Goal: Task Accomplishment & Management: Manage account settings

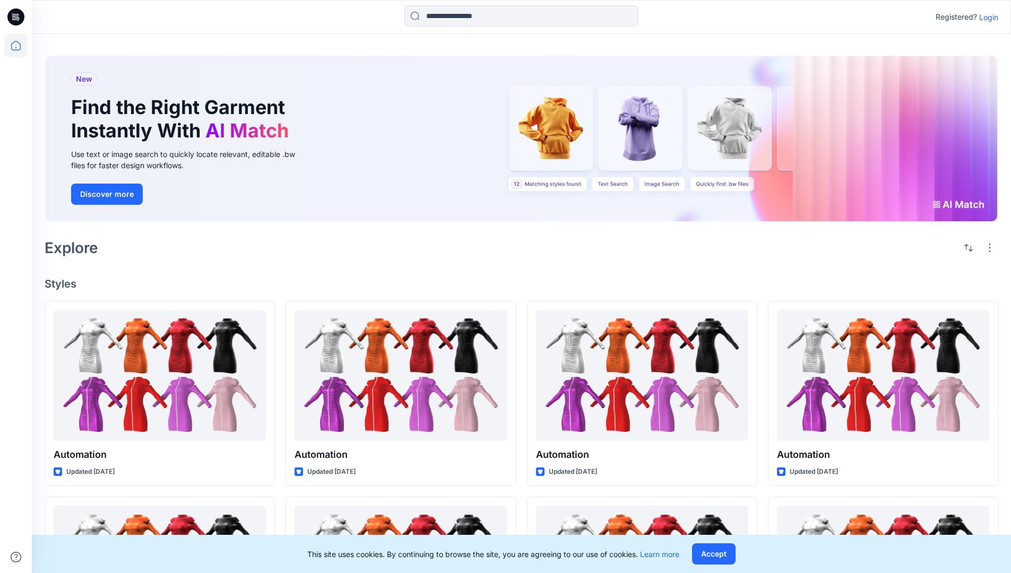
click at [986, 17] on p "Login" at bounding box center [988, 17] width 19 height 11
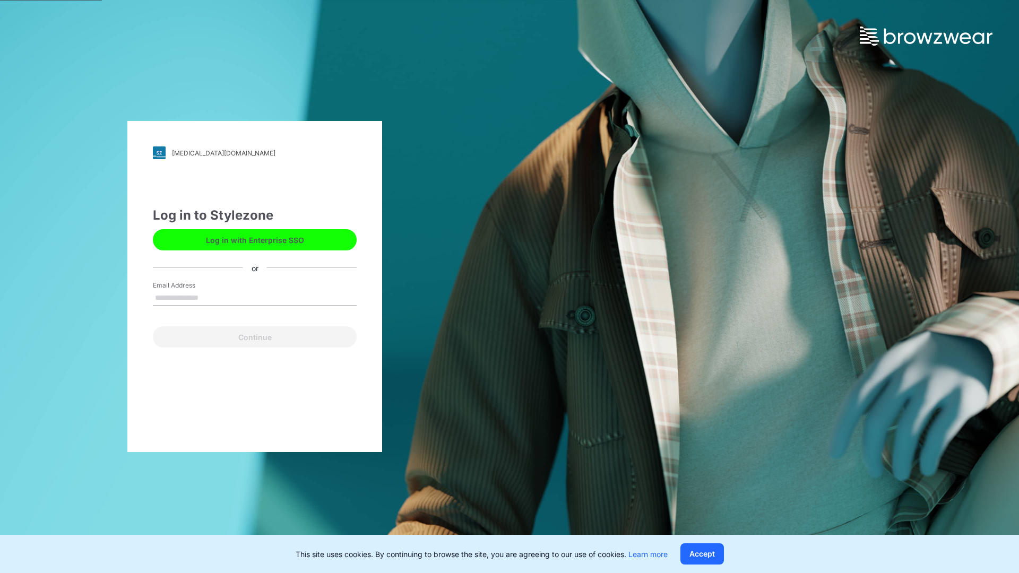
click at [210, 297] on input "Email Address" at bounding box center [255, 298] width 204 height 16
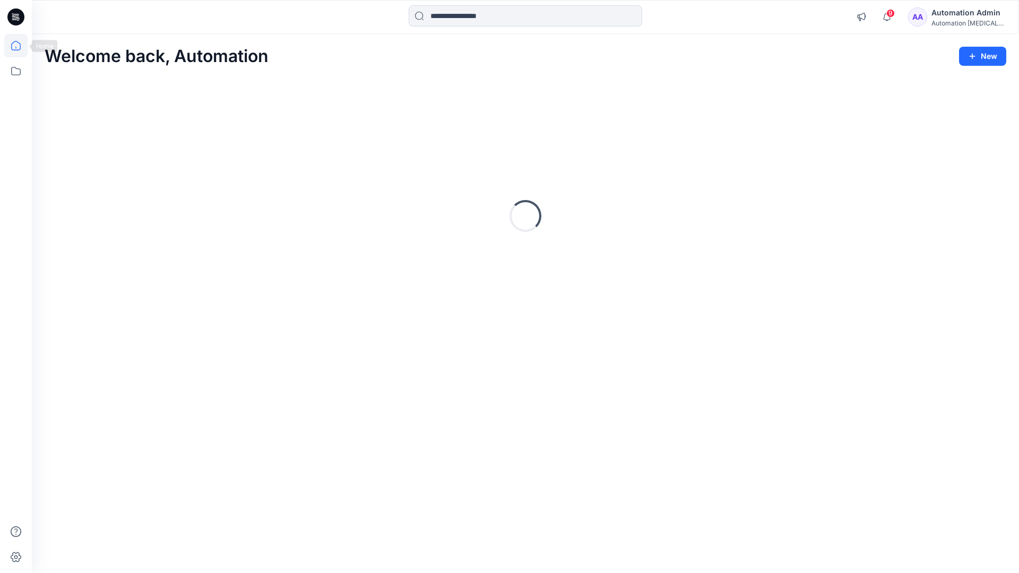
click at [20, 46] on icon at bounding box center [16, 46] width 10 height 10
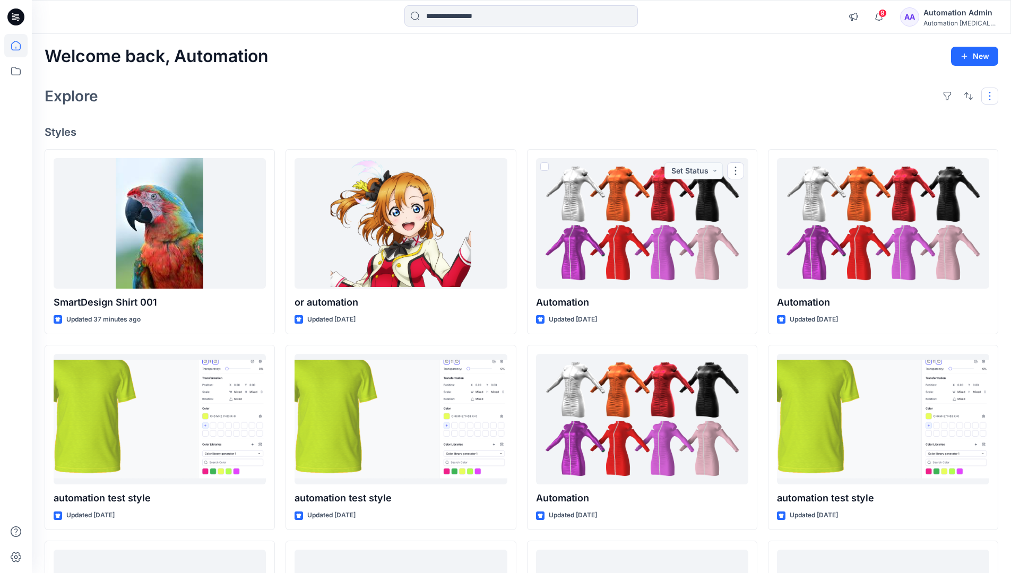
click at [991, 96] on button "button" at bounding box center [989, 96] width 17 height 17
click at [966, 94] on button "button" at bounding box center [968, 96] width 17 height 17
click at [921, 117] on p "Last update" at bounding box center [932, 122] width 67 height 11
click at [912, 145] on p "A to Z" at bounding box center [932, 146] width 67 height 11
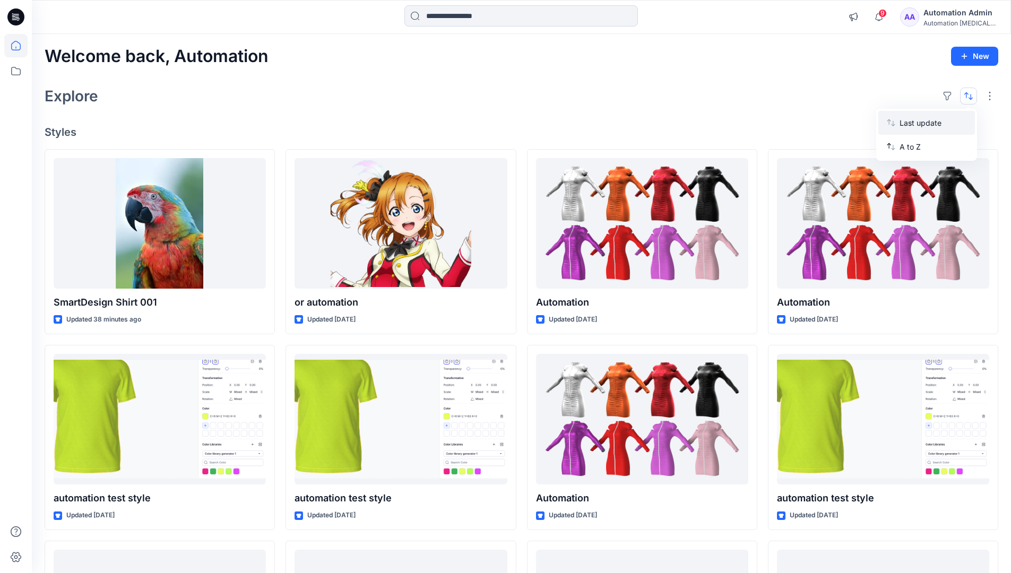
click at [912, 120] on p "Last update" at bounding box center [932, 122] width 67 height 11
click at [911, 150] on p "A to Z" at bounding box center [932, 146] width 67 height 11
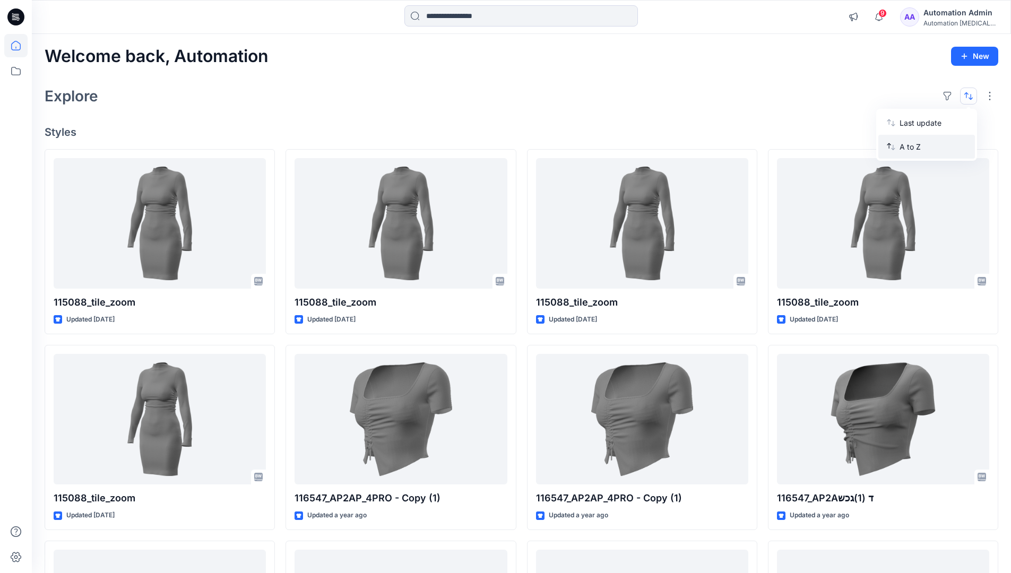
click at [911, 146] on p "A to Z" at bounding box center [932, 146] width 67 height 11
click at [911, 125] on p "Last update" at bounding box center [932, 122] width 67 height 11
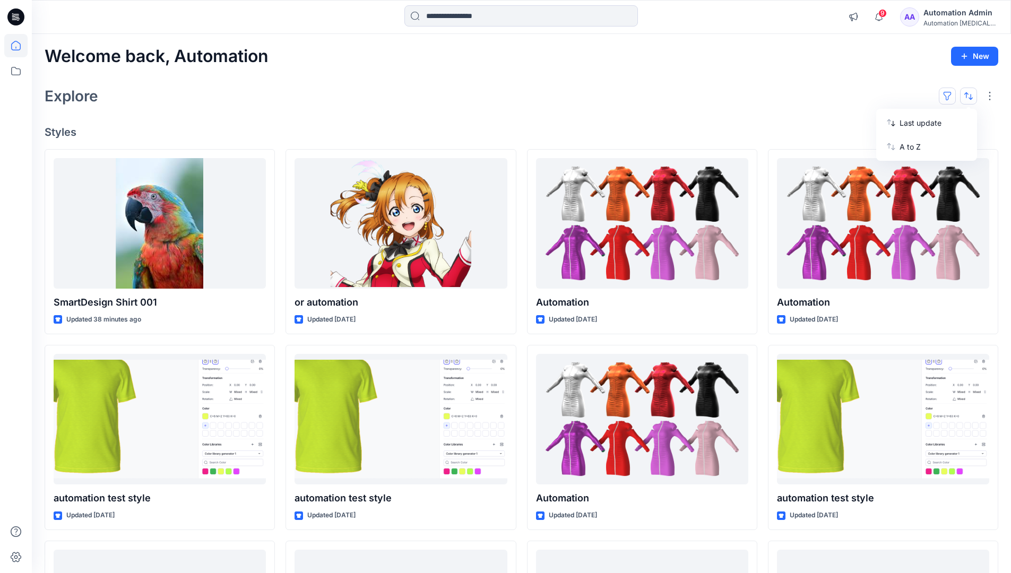
click at [951, 95] on button "button" at bounding box center [947, 96] width 17 height 17
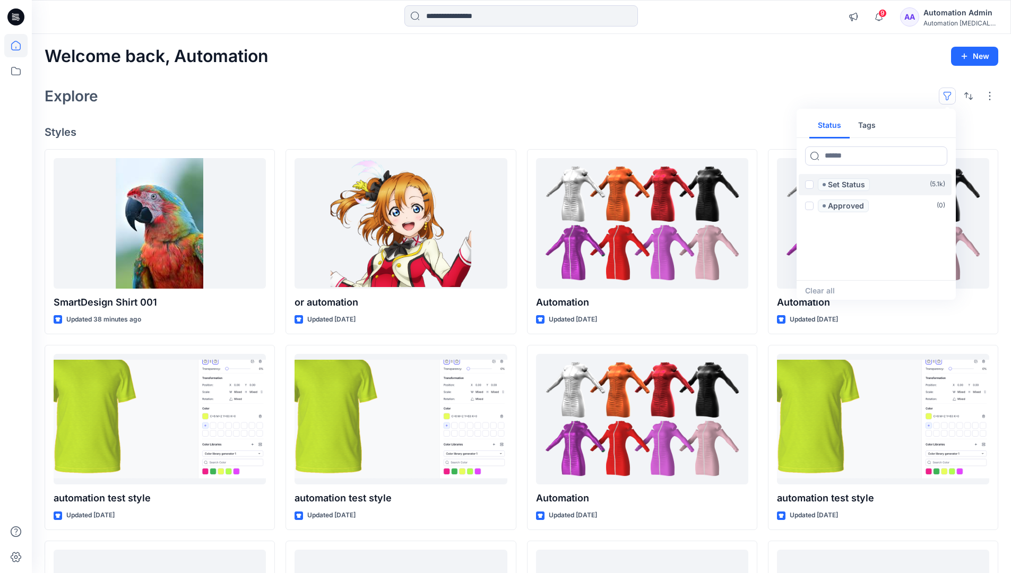
click at [809, 186] on span at bounding box center [809, 184] width 8 height 8
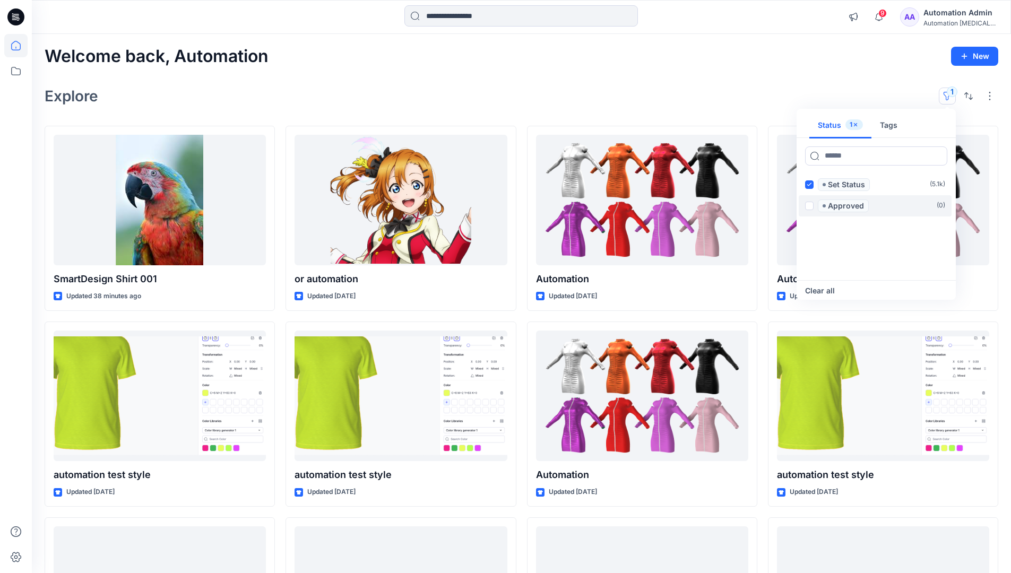
click at [811, 204] on span at bounding box center [809, 206] width 8 height 8
click at [809, 185] on icon at bounding box center [809, 185] width 5 height 4
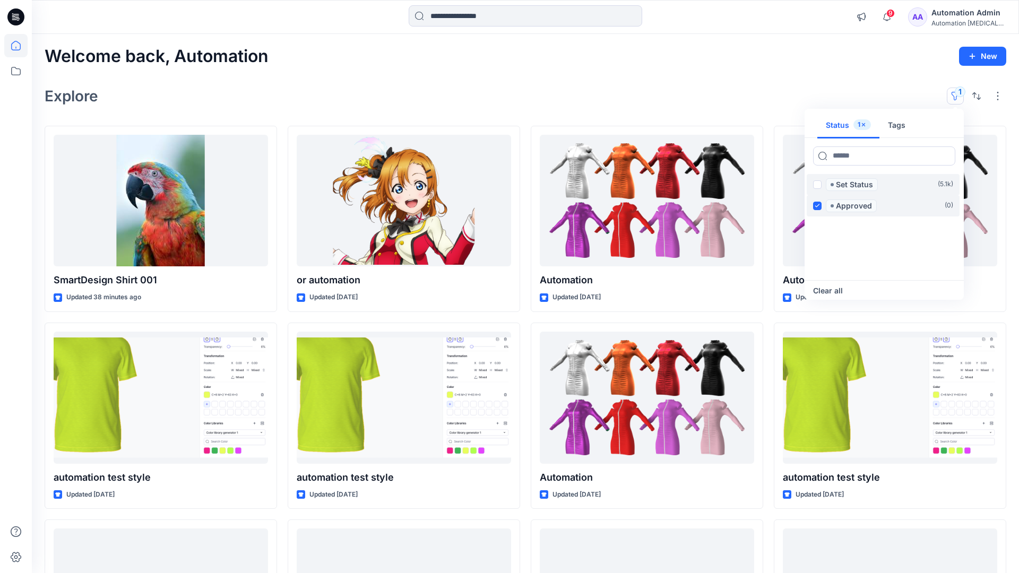
click at [818, 204] on icon at bounding box center [817, 206] width 5 height 4
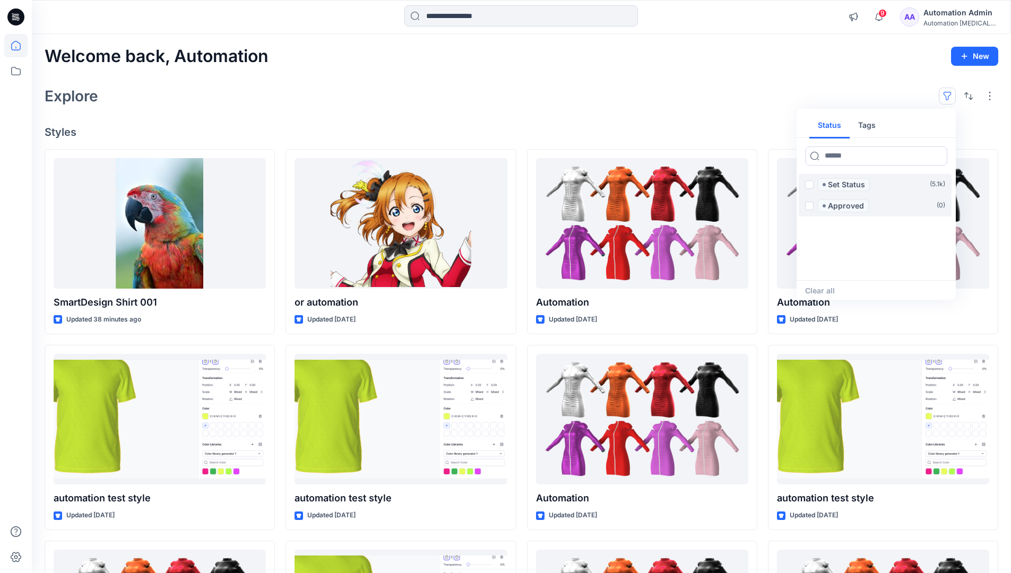
click at [865, 121] on button "Tags" at bounding box center [867, 125] width 34 height 25
click at [836, 124] on button "Status" at bounding box center [829, 125] width 40 height 25
click at [844, 158] on input at bounding box center [876, 155] width 142 height 19
type input "******"
click at [848, 185] on p "Set Status" at bounding box center [846, 184] width 37 height 13
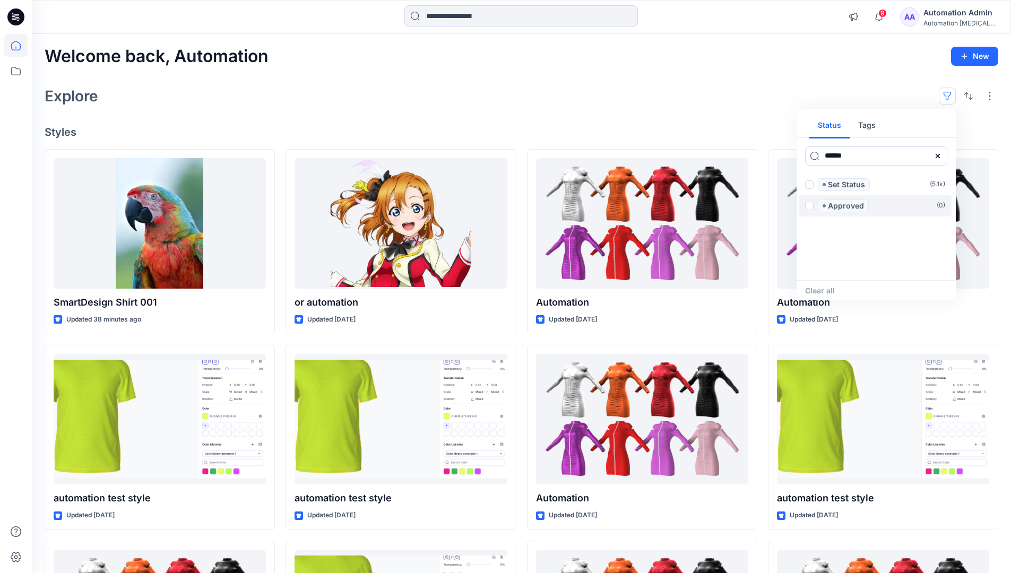
click at [937, 156] on icon at bounding box center [938, 155] width 4 height 4
click at [870, 129] on button "Tags" at bounding box center [867, 125] width 34 height 25
click at [837, 155] on input at bounding box center [876, 155] width 142 height 19
type input "**********"
click at [876, 266] on p "automation tag" at bounding box center [850, 269] width 56 height 13
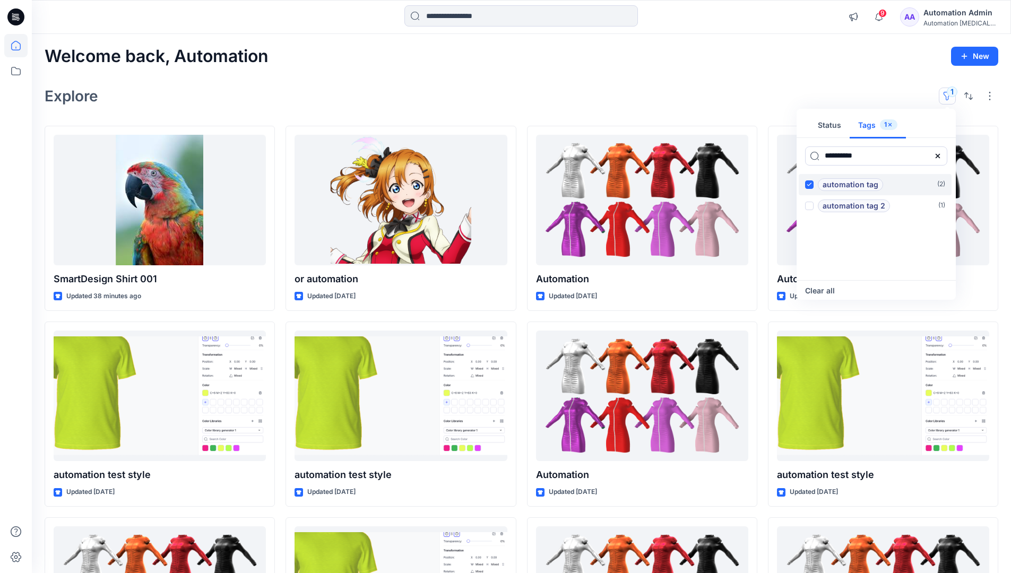
click at [876, 181] on p "automation tag" at bounding box center [850, 184] width 56 height 13
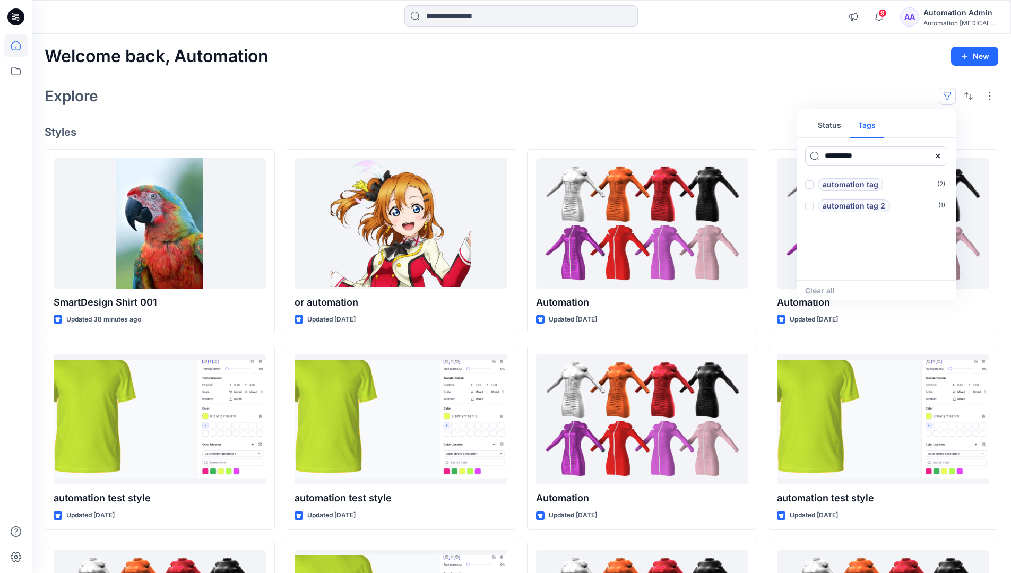
click at [939, 157] on icon at bounding box center [938, 155] width 4 height 4
click at [836, 129] on button "Status" at bounding box center [829, 125] width 40 height 25
click at [846, 185] on p "Set Status" at bounding box center [846, 184] width 37 height 13
click at [811, 185] on span at bounding box center [809, 184] width 8 height 8
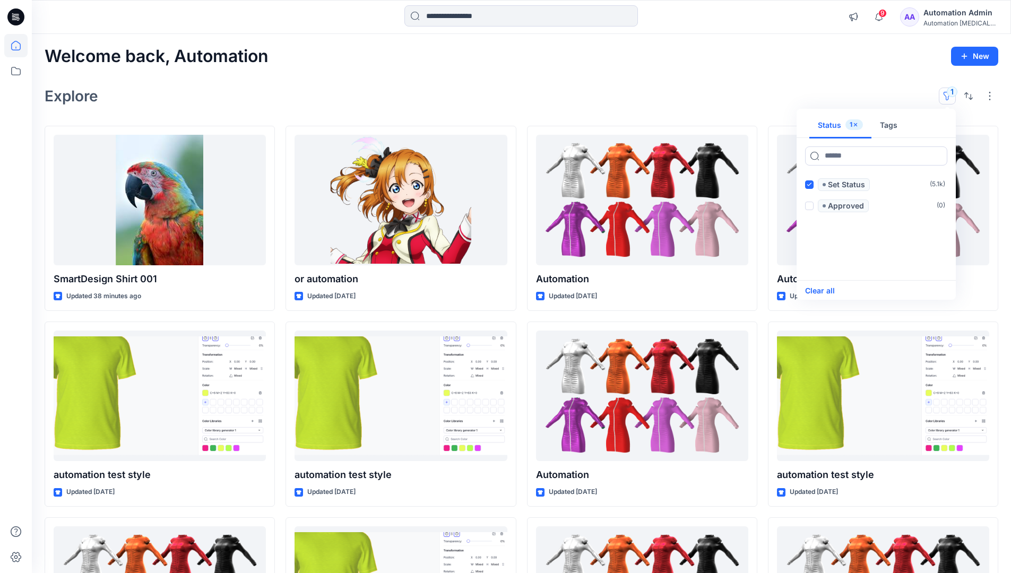
click at [828, 290] on button "Clear all" at bounding box center [820, 290] width 30 height 13
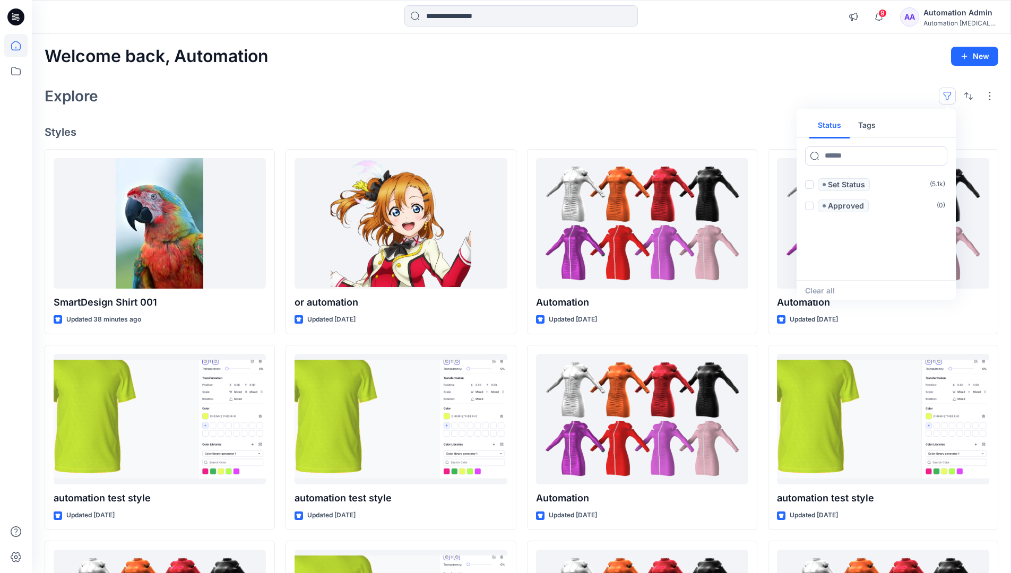
click at [950, 92] on button "button" at bounding box center [947, 96] width 17 height 17
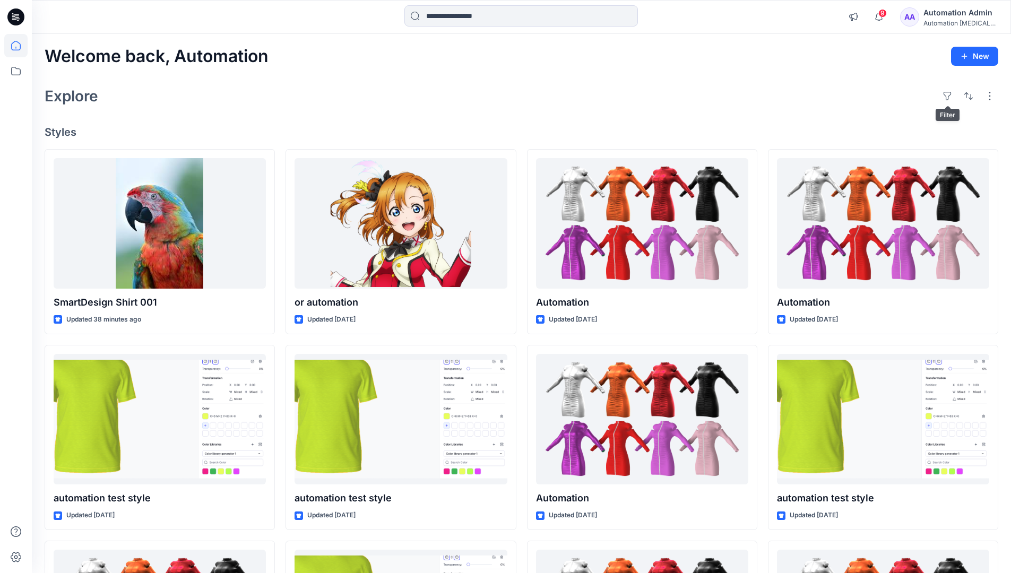
click at [956, 12] on div "Automation Admin" at bounding box center [960, 12] width 74 height 13
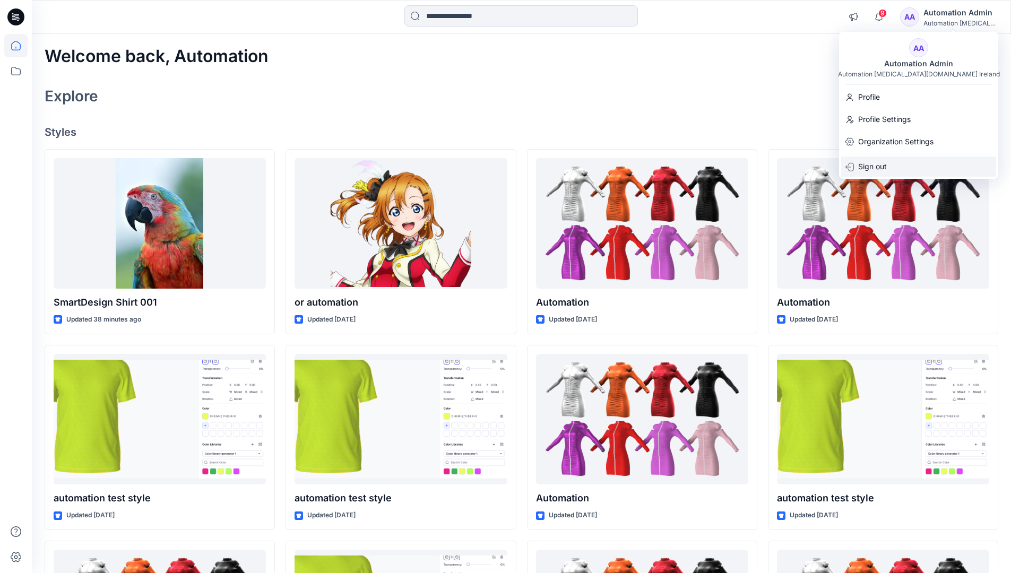
click at [886, 168] on p "Sign out" at bounding box center [872, 167] width 29 height 20
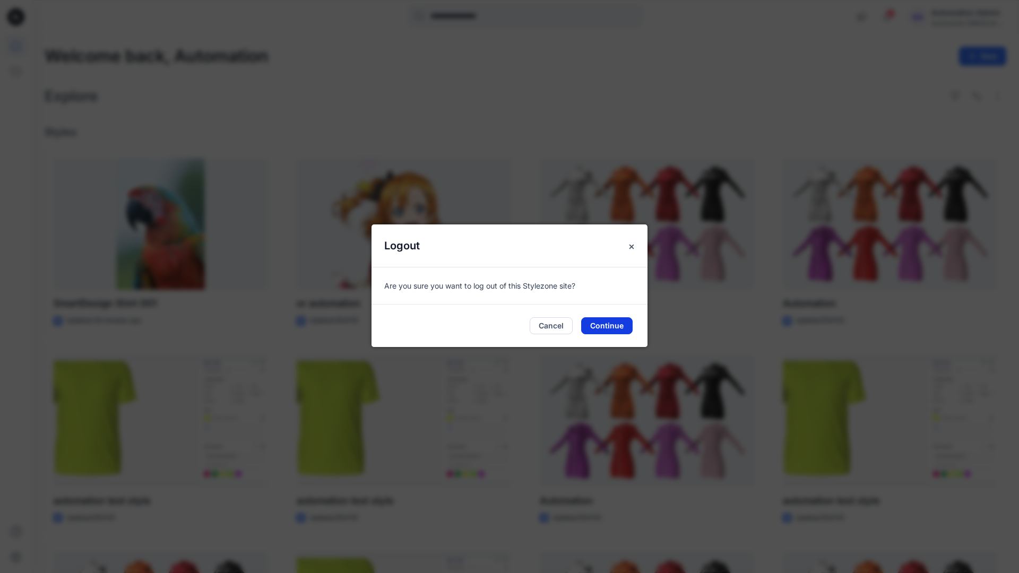
click at [620, 322] on button "Continue" at bounding box center [606, 325] width 51 height 17
